Goal: Task Accomplishment & Management: Complete application form

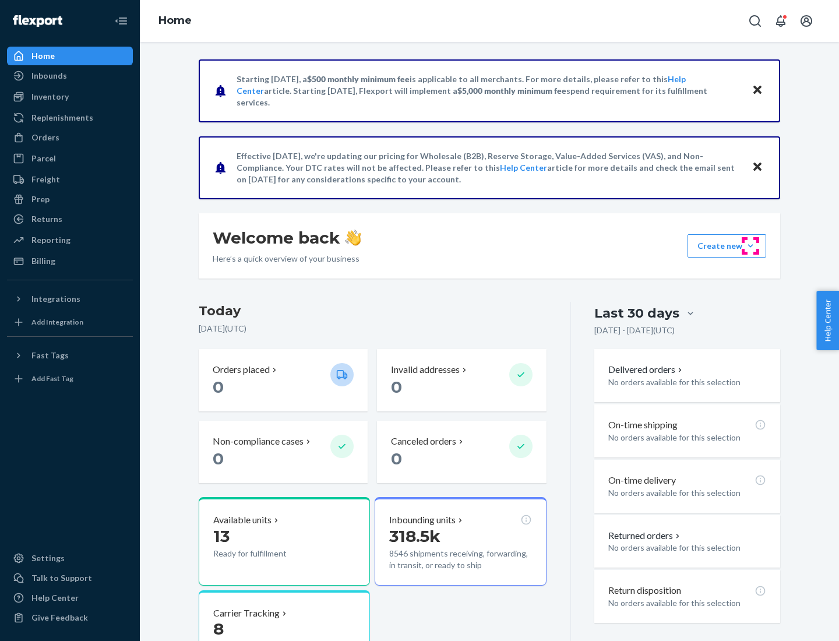
click at [751, 246] on button "Create new Create new inbound Create new order Create new product" at bounding box center [727, 245] width 79 height 23
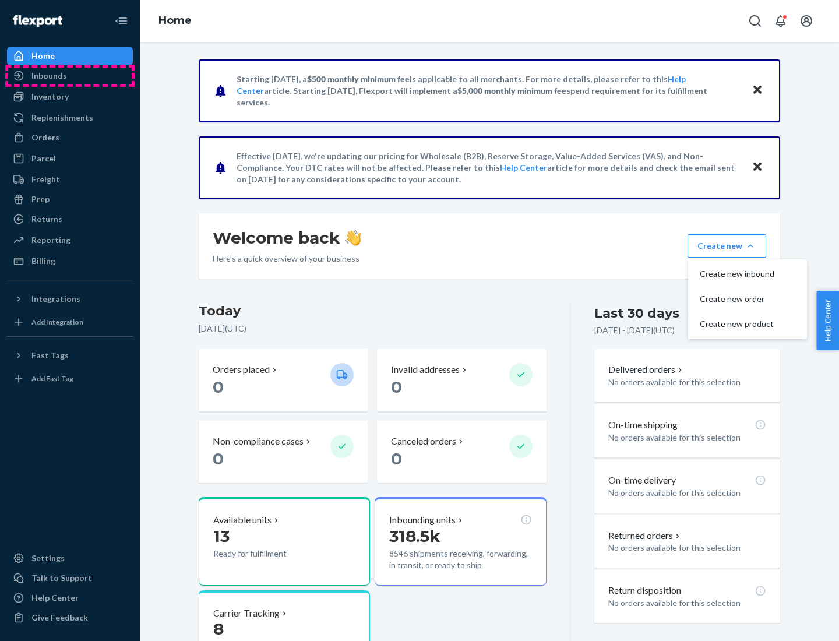
click at [70, 76] on div "Inbounds" at bounding box center [70, 76] width 124 height 16
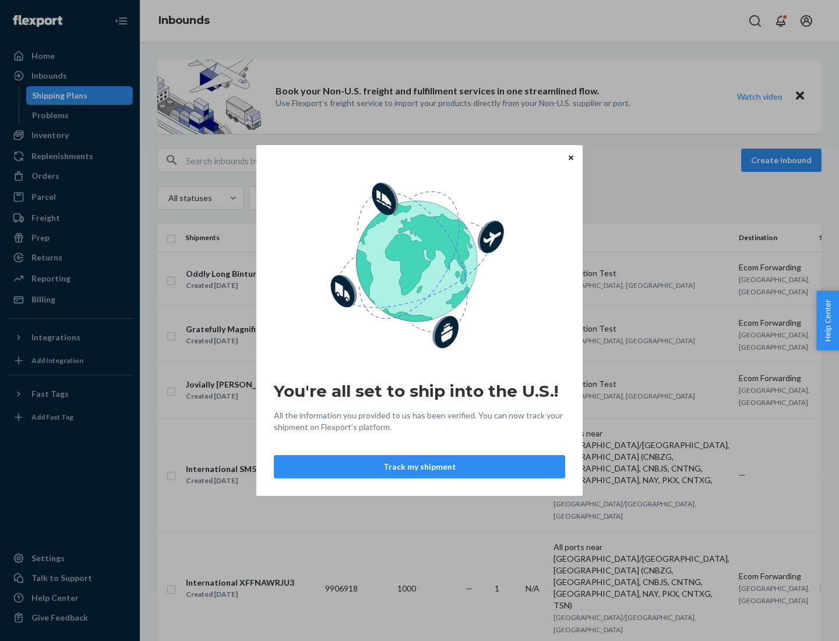
click at [70, 135] on div "You're all set to ship into the U.S.! All the information you provided to us ha…" at bounding box center [419, 320] width 839 height 641
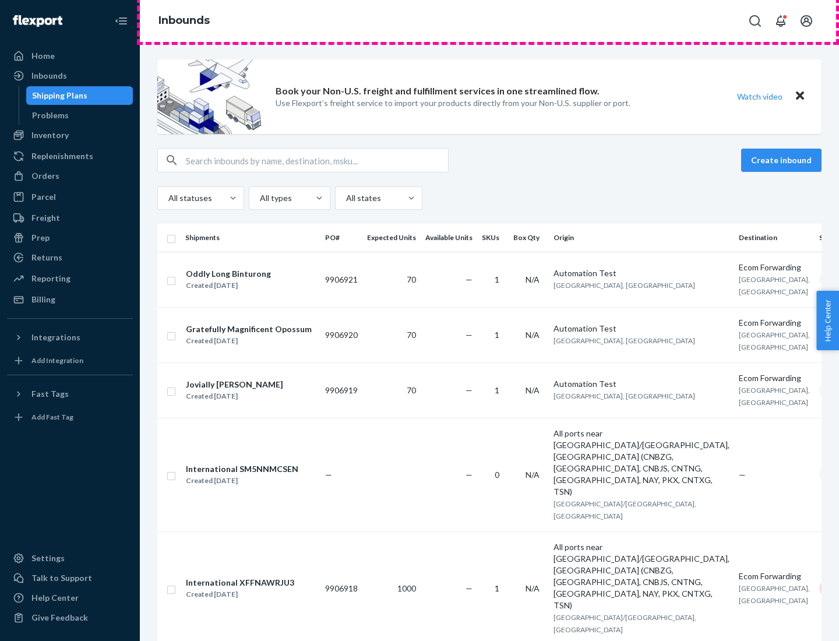
click at [490, 21] on div "Inbounds" at bounding box center [490, 21] width 700 height 42
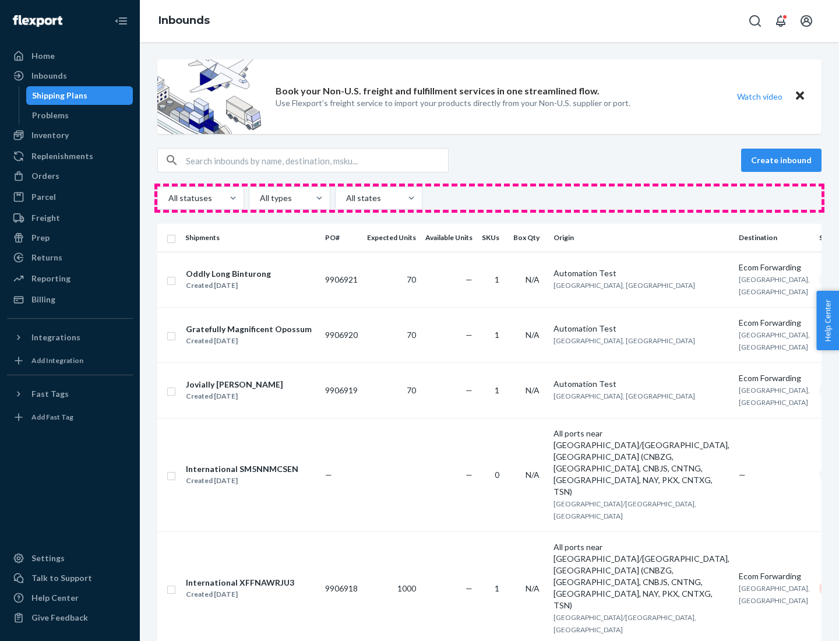
click at [490, 198] on div "All statuses All types All states" at bounding box center [489, 198] width 665 height 23
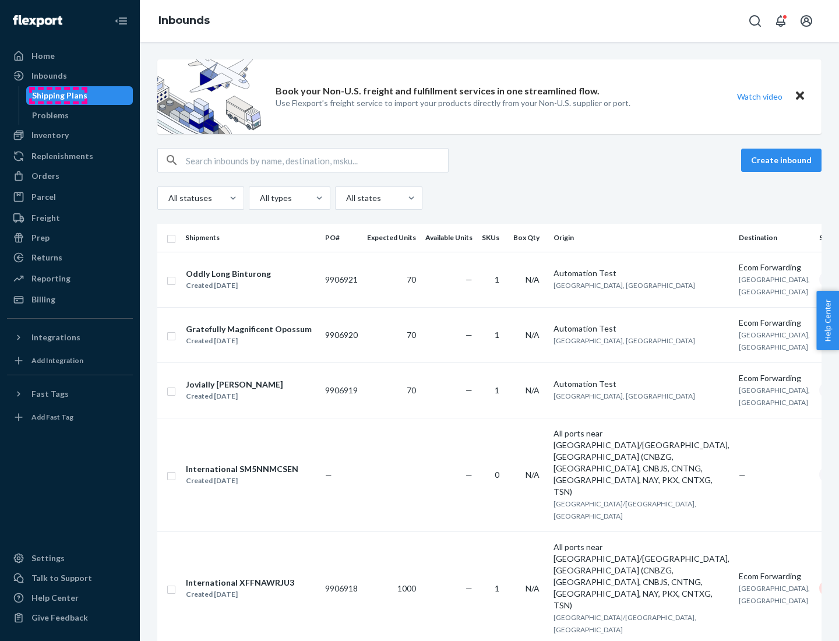
click at [58, 96] on div "Shipping Plans" at bounding box center [59, 96] width 55 height 12
click at [784, 160] on button "Create inbound" at bounding box center [782, 160] width 80 height 23
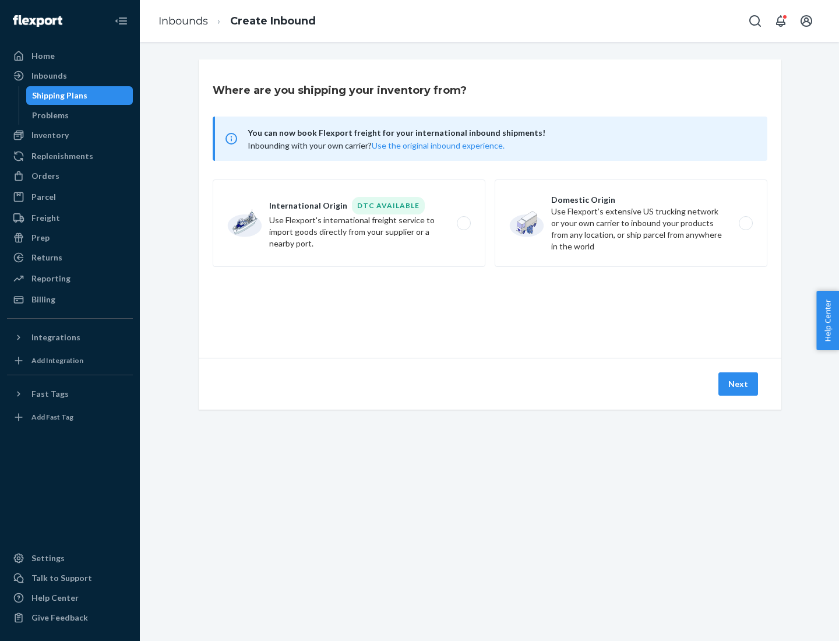
click at [349, 223] on label "International Origin DTC Available Use Flexport's international freight service…" at bounding box center [349, 223] width 273 height 87
click at [463, 223] on input "International Origin DTC Available Use Flexport's international freight service…" at bounding box center [467, 224] width 8 height 8
radio input "true"
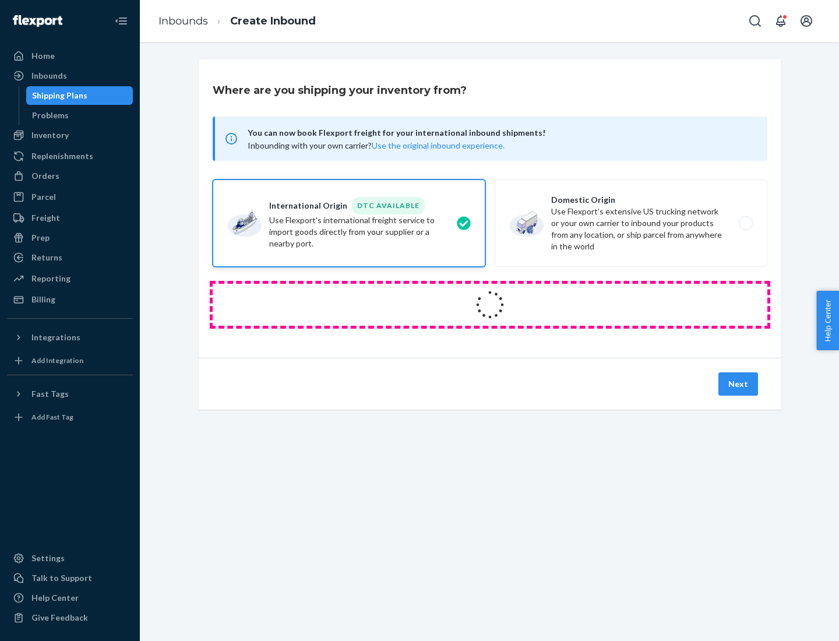
click at [490, 305] on icon at bounding box center [490, 304] width 37 height 37
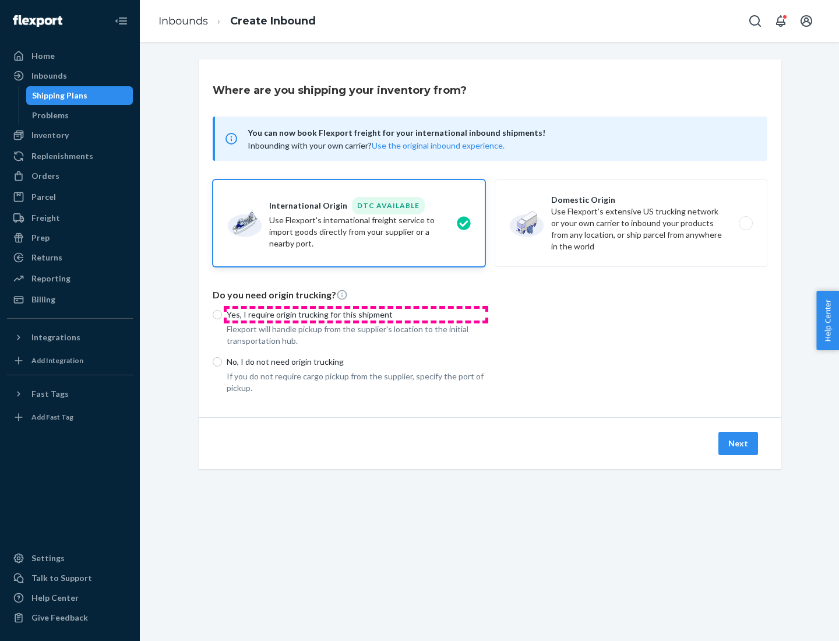
click at [356, 314] on p "Yes, I require origin trucking for this shipment" at bounding box center [356, 315] width 259 height 12
click at [222, 314] on input "Yes, I require origin trucking for this shipment" at bounding box center [217, 314] width 9 height 9
radio input "true"
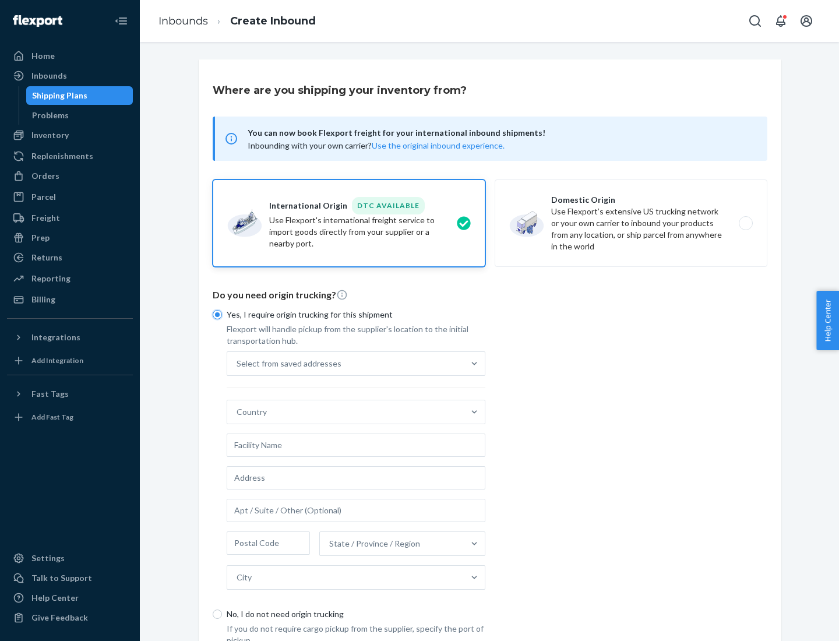
scroll to position [22, 0]
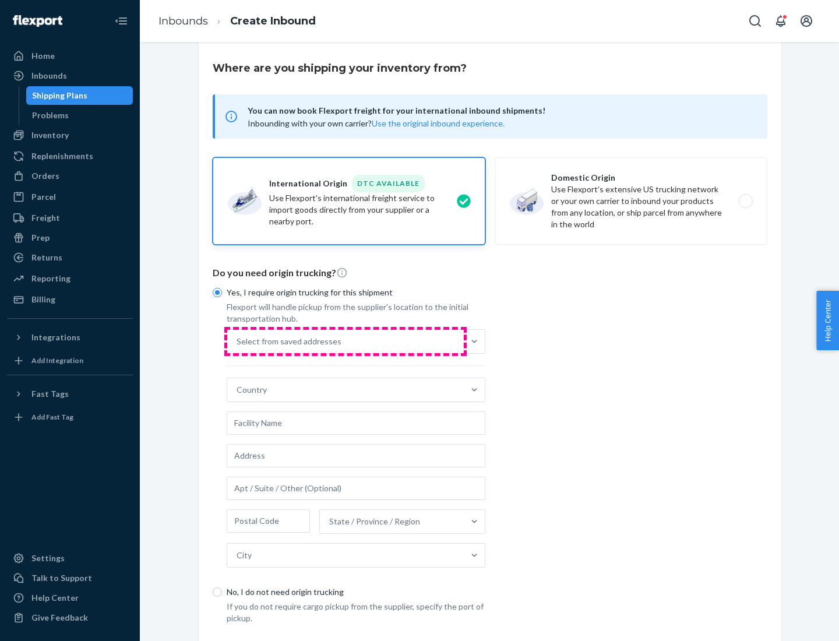
click at [346, 341] on div "Select from saved addresses" at bounding box center [345, 341] width 237 height 23
click at [238, 341] on input "Select from saved addresses" at bounding box center [237, 342] width 1 height 12
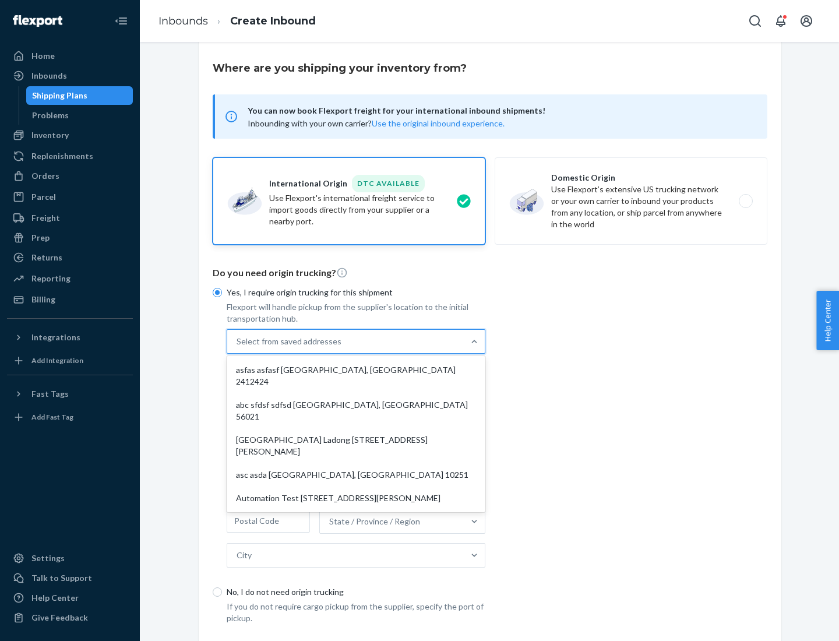
scroll to position [51, 0]
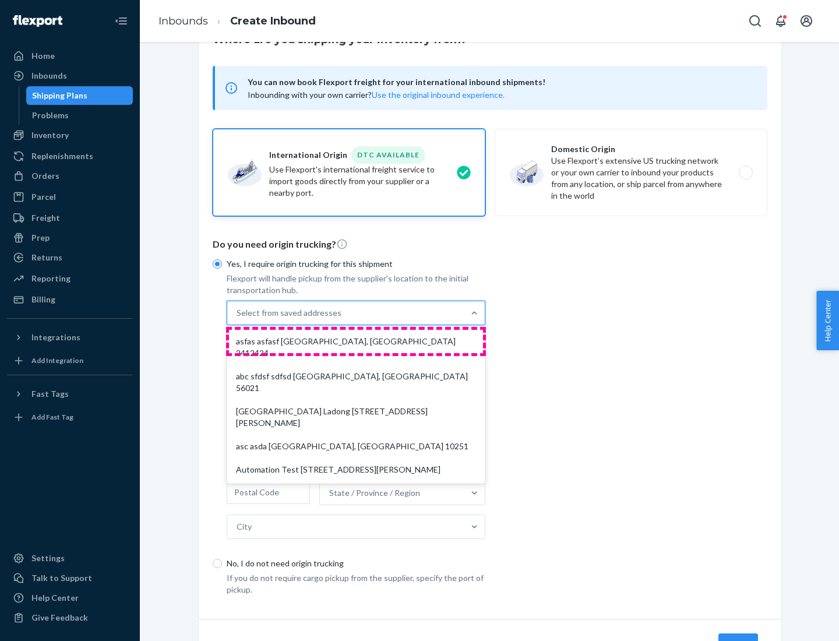
click at [356, 341] on div "asfas asfasf [GEOGRAPHIC_DATA], [GEOGRAPHIC_DATA] 2412424" at bounding box center [356, 347] width 254 height 35
click at [238, 319] on input "option asfas asfasf [GEOGRAPHIC_DATA], [GEOGRAPHIC_DATA] 2412424 focused, 1 of …" at bounding box center [237, 313] width 1 height 12
type input "asfas"
type input "asfasf"
type input "2412424"
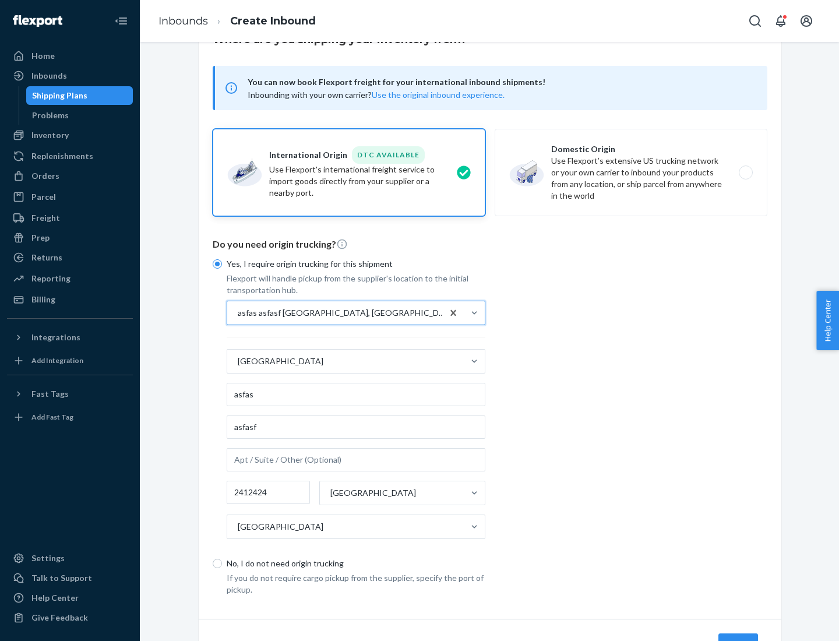
scroll to position [108, 0]
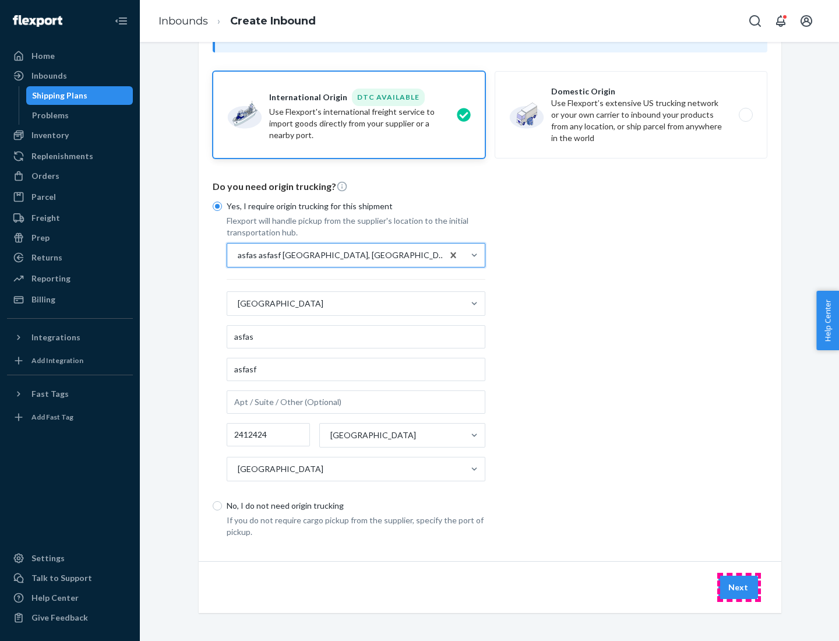
click at [739, 587] on button "Next" at bounding box center [739, 587] width 40 height 23
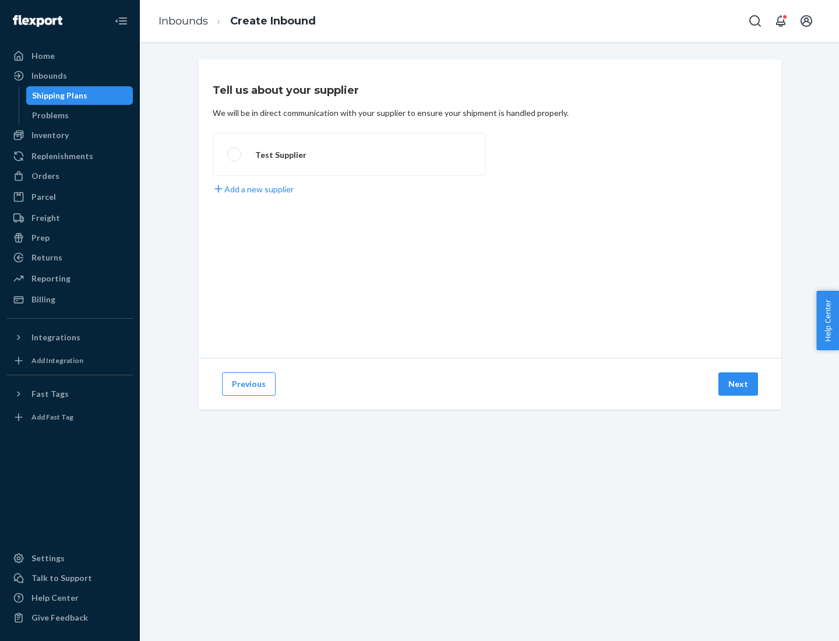
click at [349, 154] on label "Test Supplier" at bounding box center [349, 154] width 273 height 43
click at [235, 154] on input "Test Supplier" at bounding box center [231, 155] width 8 height 8
radio input "true"
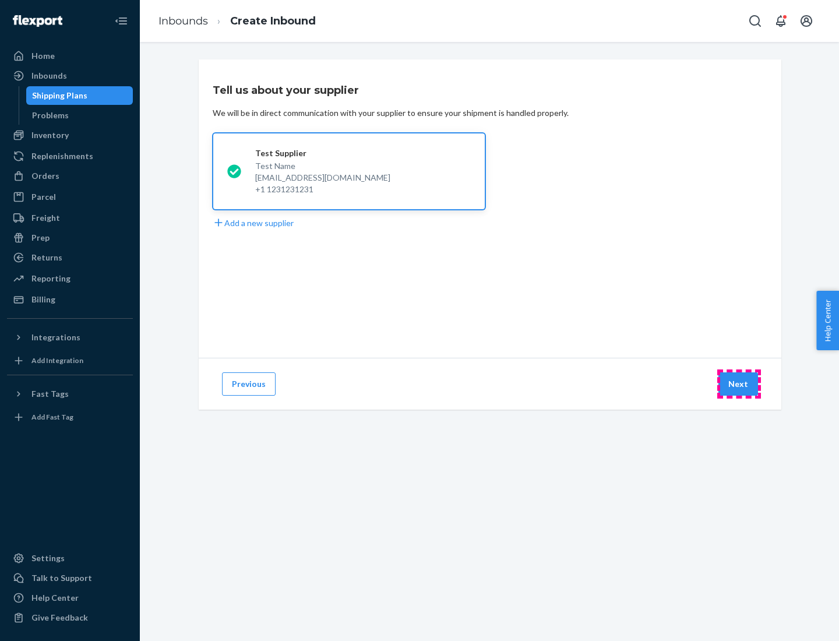
click at [739, 384] on button "Next" at bounding box center [739, 384] width 40 height 23
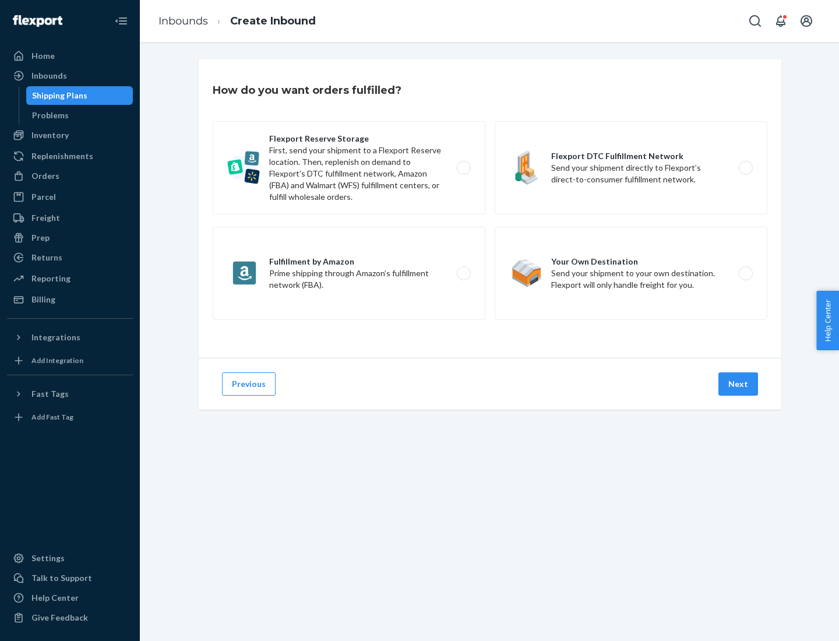
click at [349, 273] on label "Fulfillment by Amazon Prime shipping through Amazon’s fulfillment network (FBA)." at bounding box center [349, 273] width 273 height 93
click at [463, 273] on input "Fulfillment by Amazon Prime shipping through Amazon’s fulfillment network (FBA)." at bounding box center [467, 274] width 8 height 8
radio input "true"
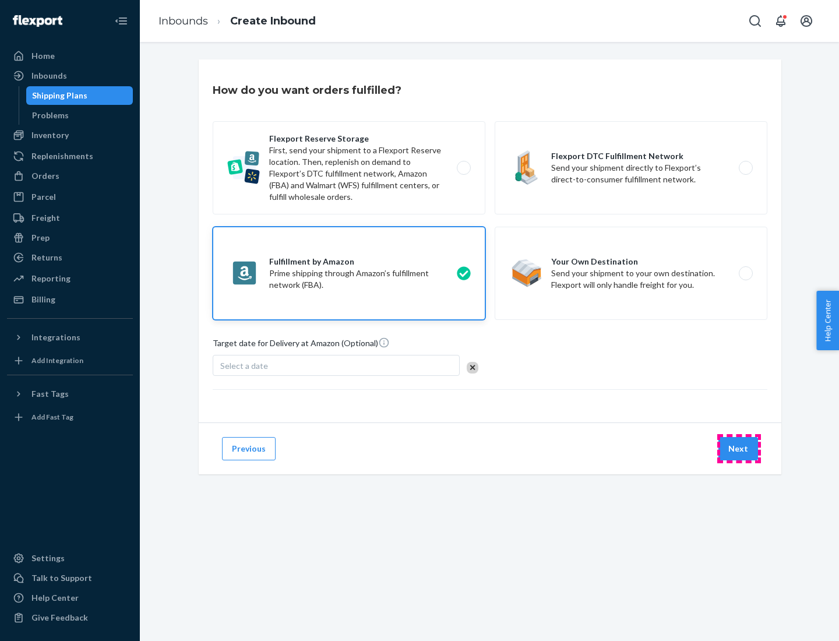
click at [739, 449] on button "Next" at bounding box center [739, 448] width 40 height 23
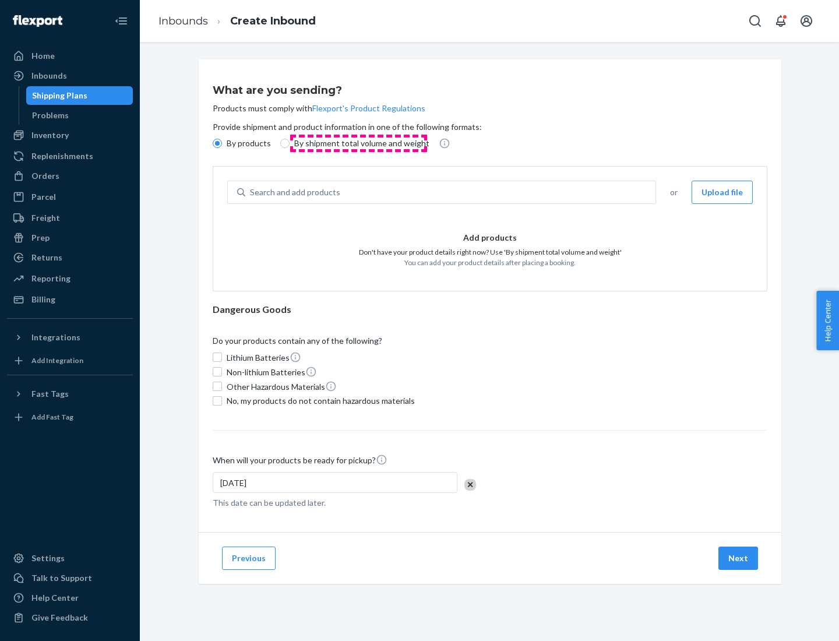
click at [359, 143] on p "By shipment total volume and weight" at bounding box center [361, 144] width 135 height 12
click at [290, 143] on input "By shipment total volume and weight" at bounding box center [284, 143] width 9 height 9
radio input "true"
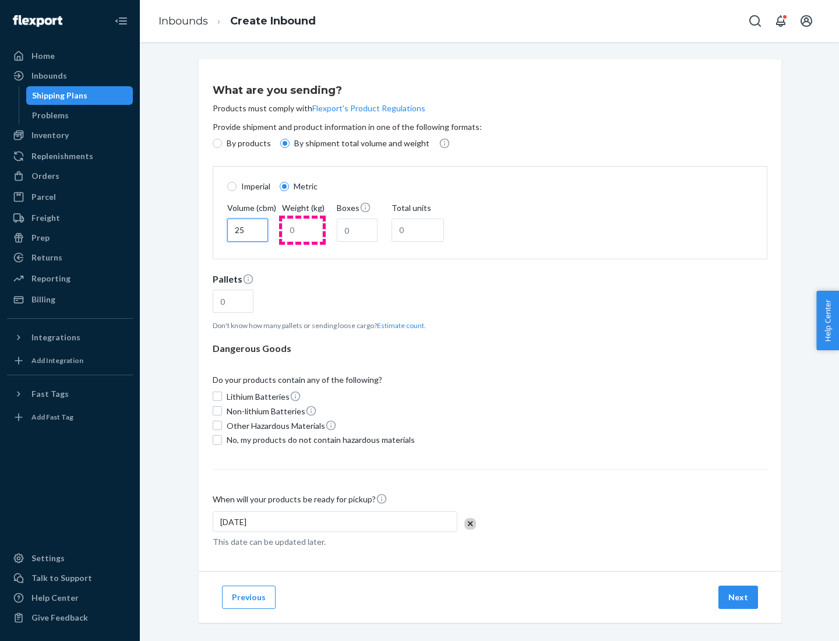
type input "25"
type input "100"
type input "50"
type input "500"
click at [398, 325] on button "Estimate count" at bounding box center [400, 326] width 47 height 10
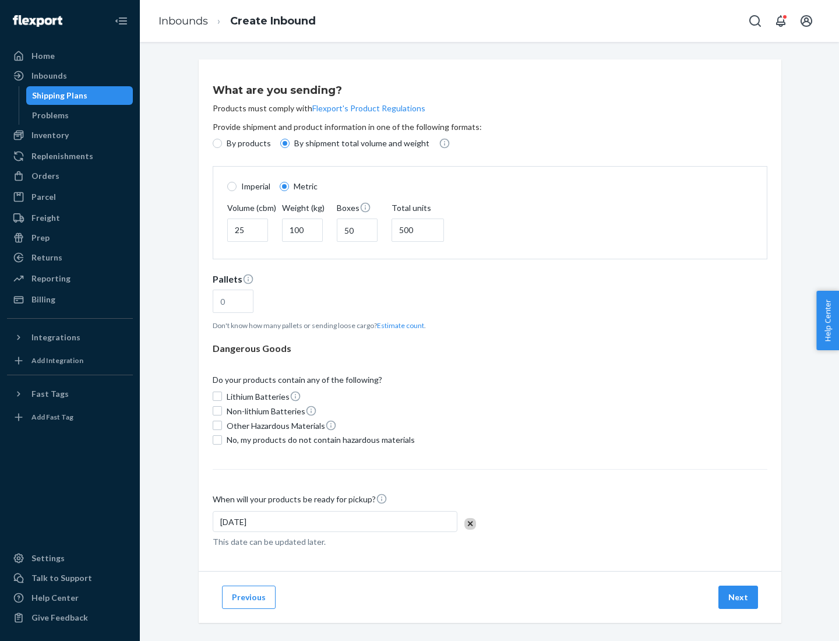
type input "16"
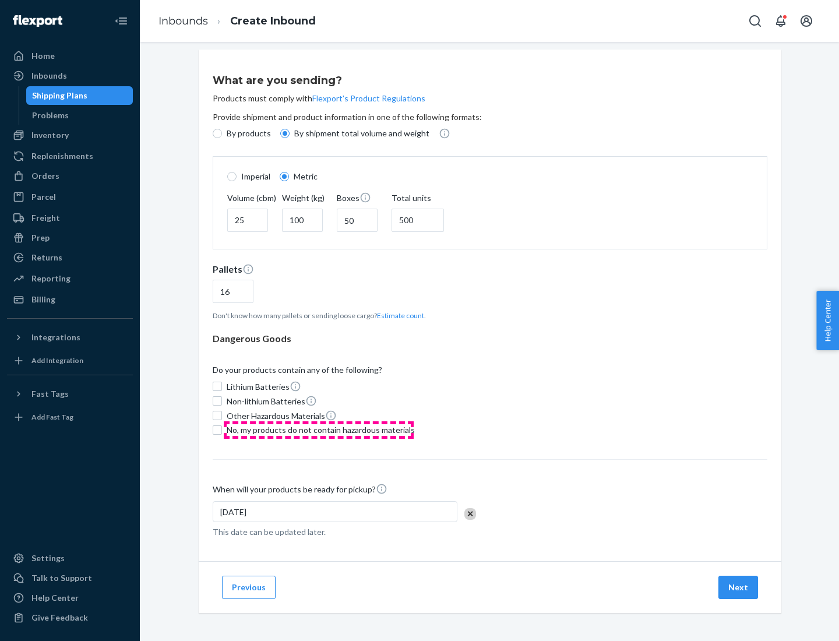
click at [319, 430] on span "No, my products do not contain hazardous materials" at bounding box center [321, 430] width 188 height 12
click at [222, 430] on input "No, my products do not contain hazardous materials" at bounding box center [217, 430] width 9 height 9
checkbox input "true"
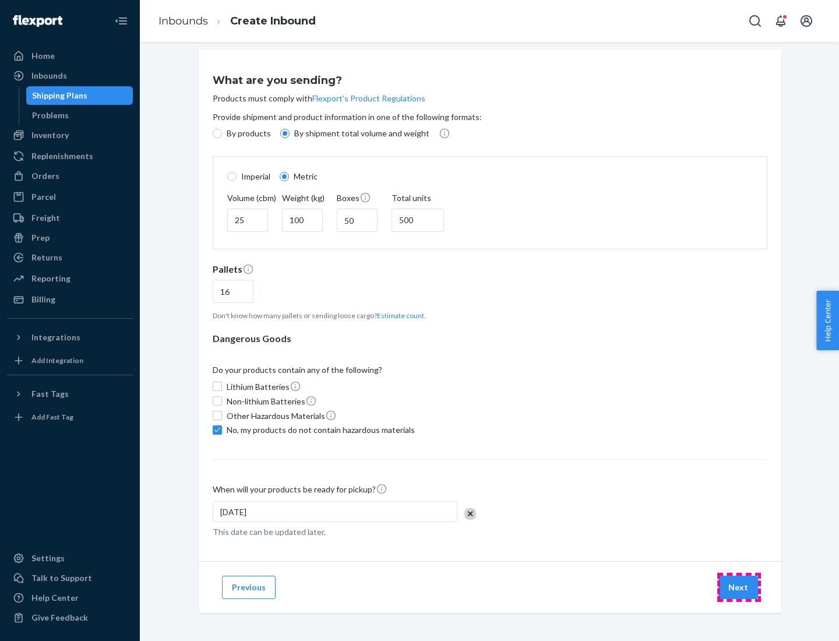
click at [739, 587] on button "Next" at bounding box center [739, 587] width 40 height 23
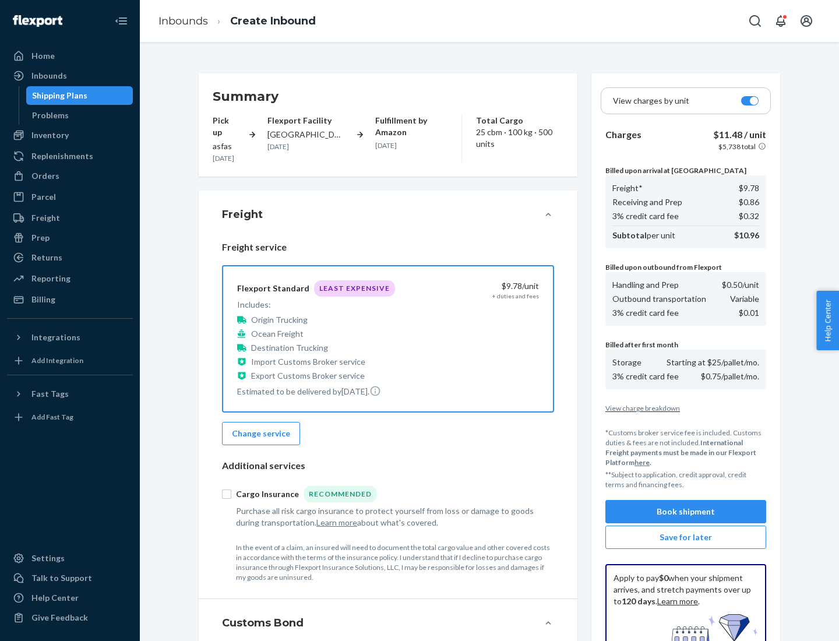
scroll to position [170, 0]
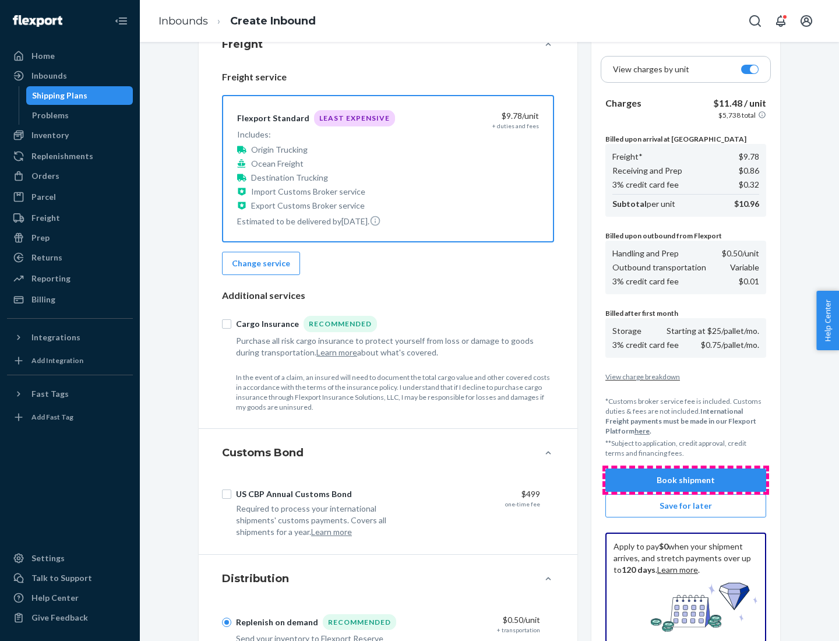
click at [686, 480] on button "Book shipment" at bounding box center [686, 480] width 161 height 23
